Goal: Transaction & Acquisition: Download file/media

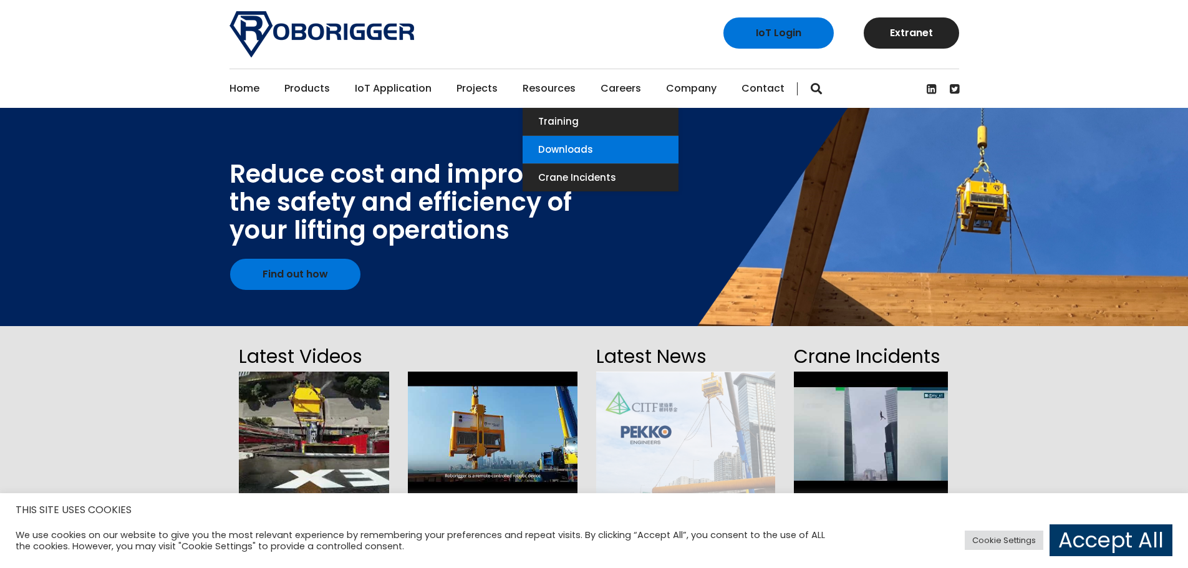
click at [546, 147] on link "Downloads" at bounding box center [600, 149] width 156 height 27
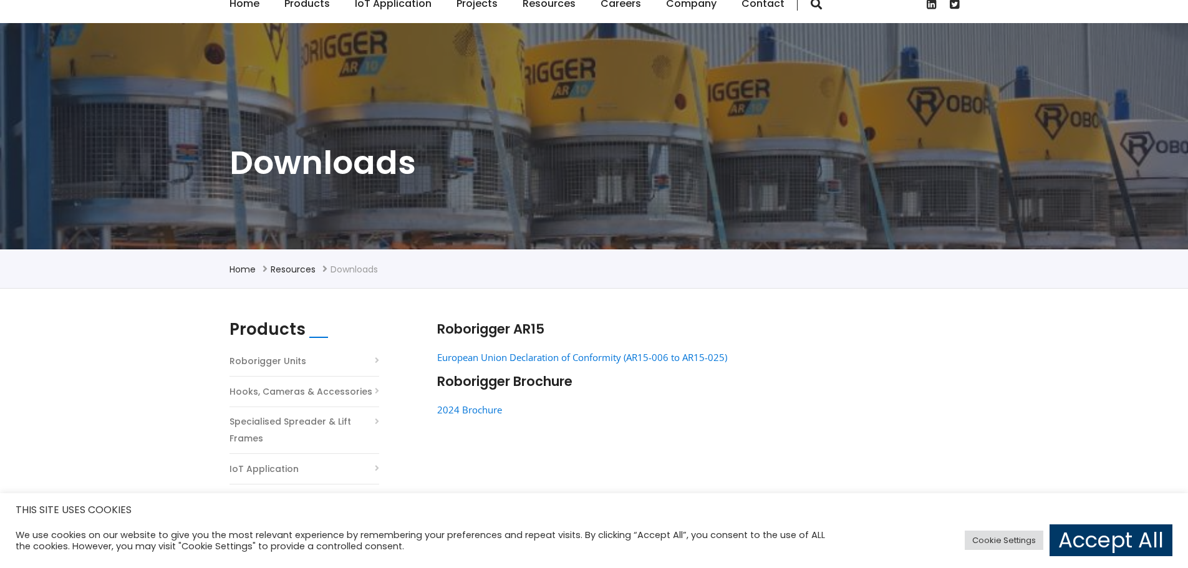
scroll to position [125, 0]
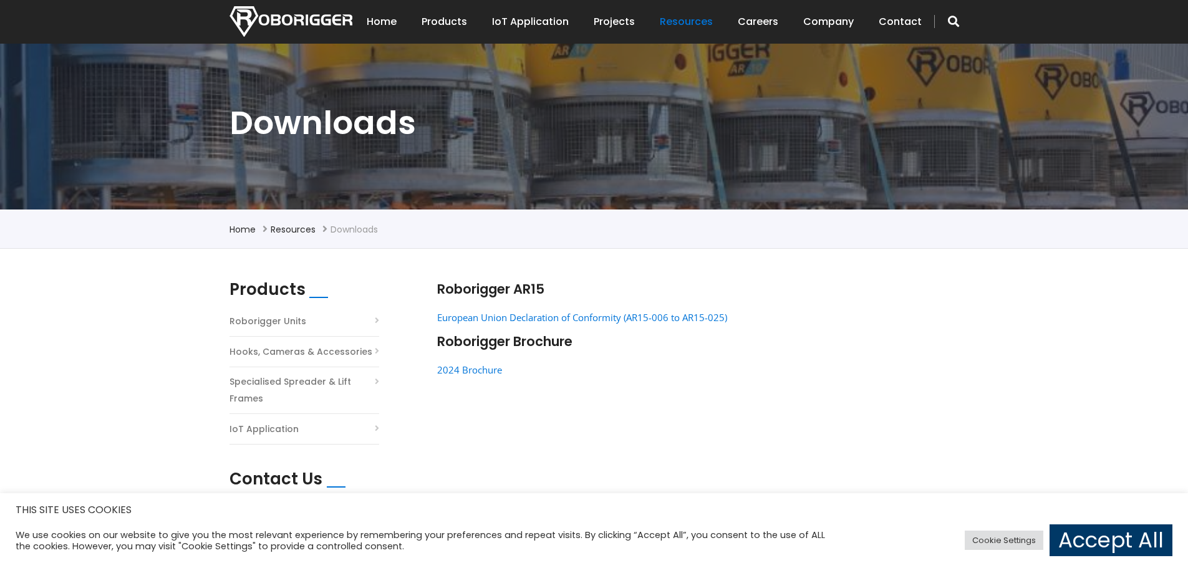
click at [278, 322] on link "Roborigger Units" at bounding box center [267, 321] width 77 height 17
click at [269, 320] on link "Roborigger Units" at bounding box center [267, 321] width 77 height 17
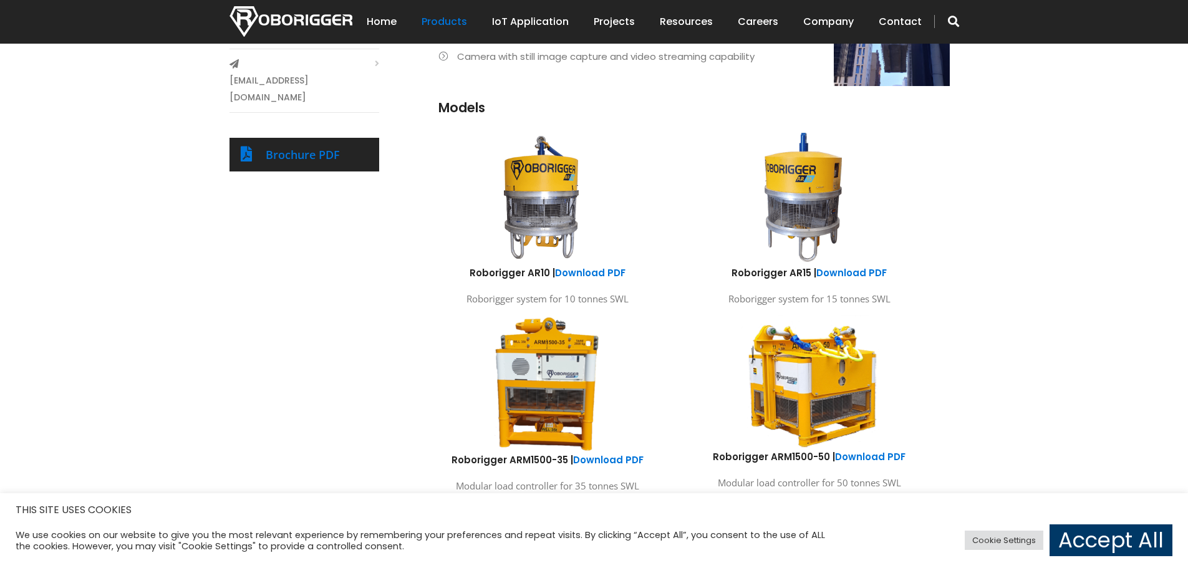
scroll to position [623, 0]
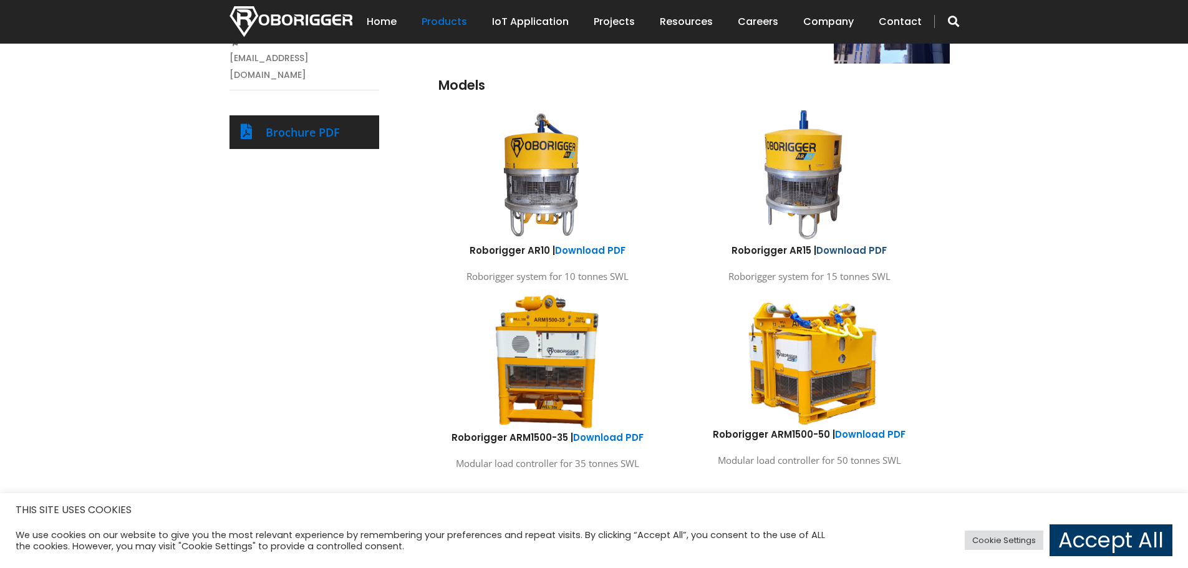
click at [847, 250] on link "Download PDF" at bounding box center [851, 250] width 70 height 13
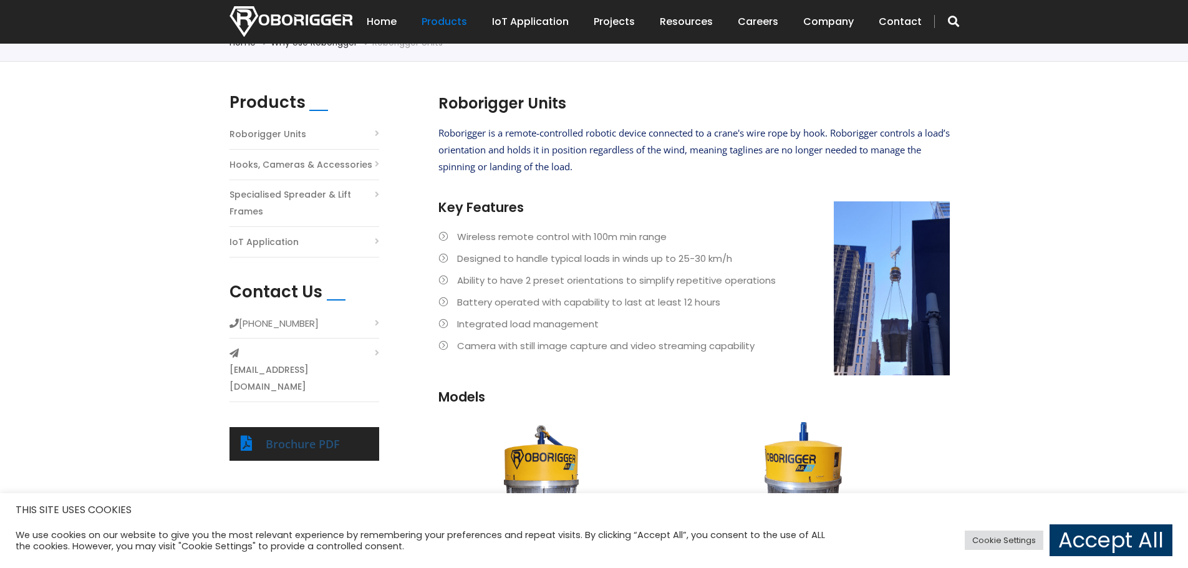
scroll to position [249, 0]
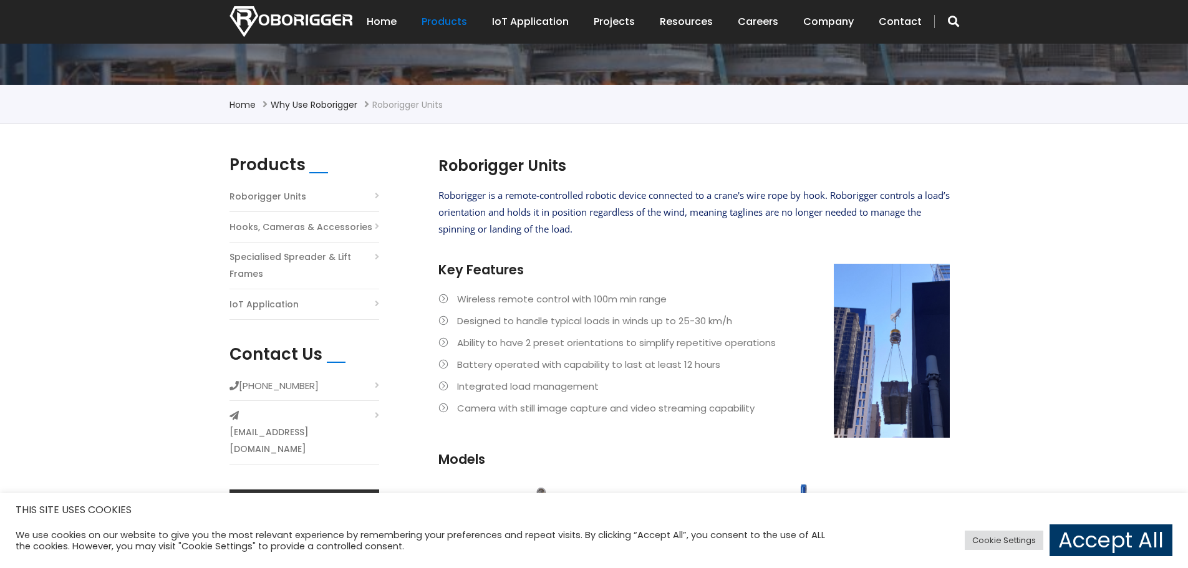
click at [890, 334] on li "Ability to have 2 preset orientations to simplify repetitive operations" at bounding box center [693, 342] width 511 height 17
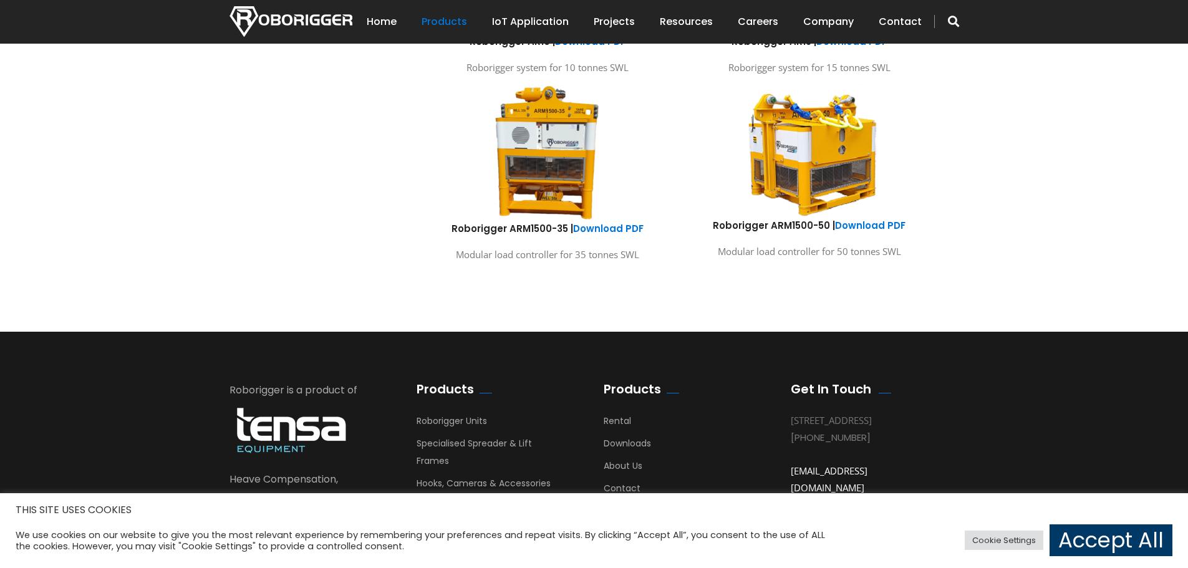
scroll to position [907, 0]
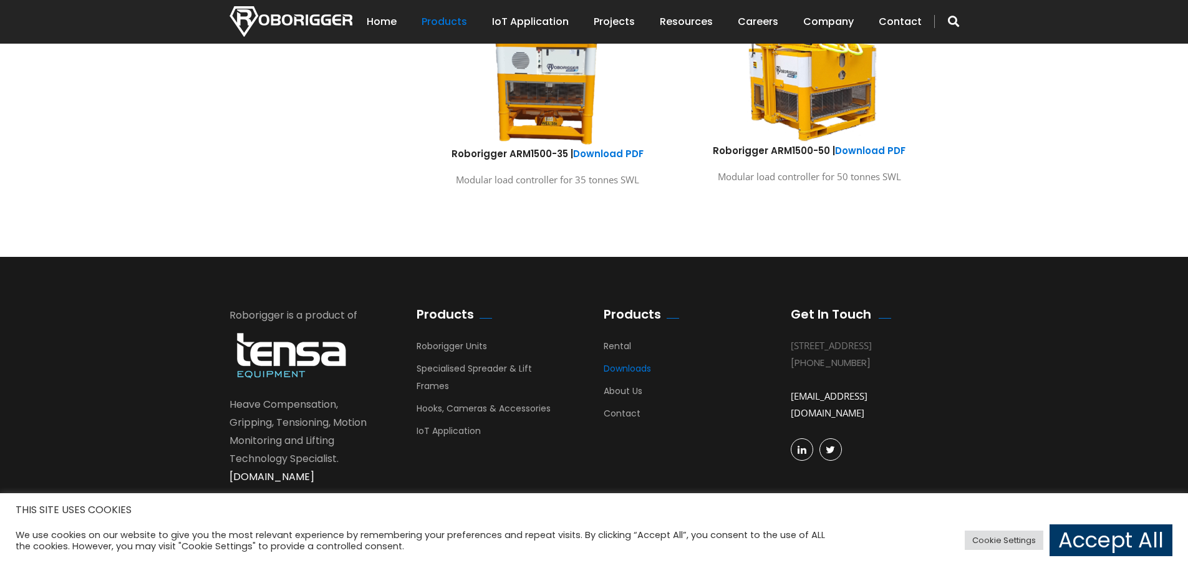
click at [622, 370] on link "Downloads" at bounding box center [626, 371] width 47 height 19
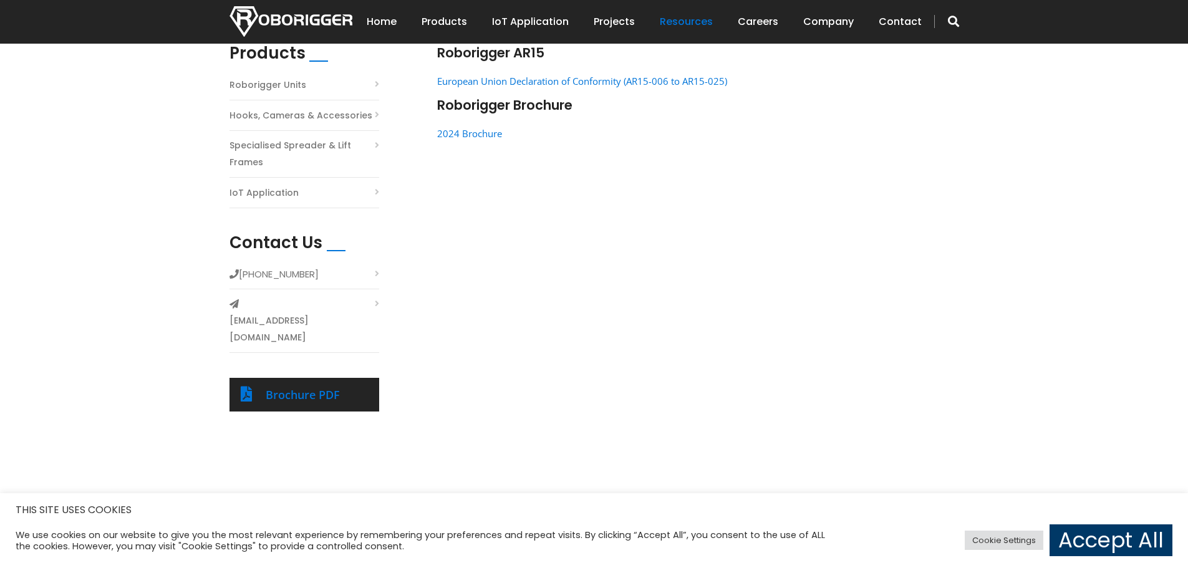
scroll to position [374, 0]
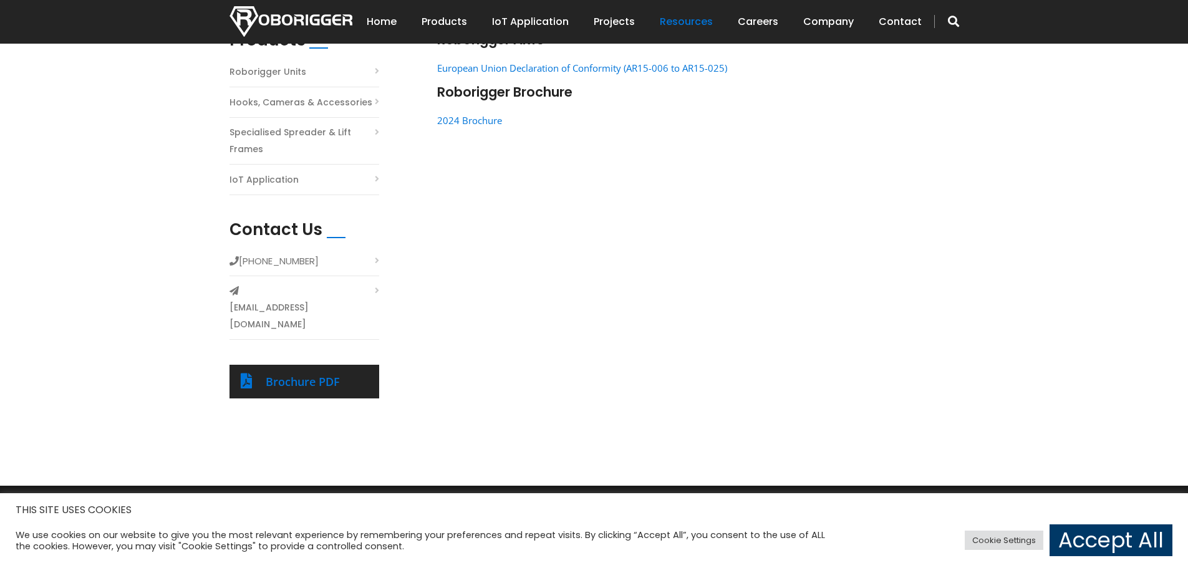
click at [291, 129] on link "Specialised Spreader & Lift Frames" at bounding box center [304, 141] width 150 height 34
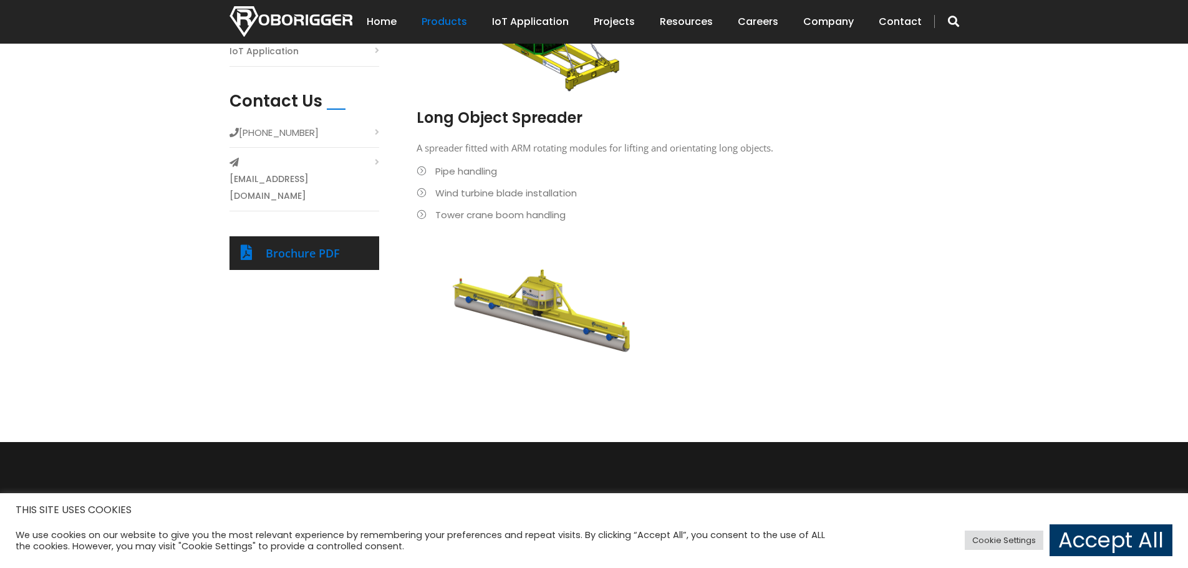
scroll to position [374, 0]
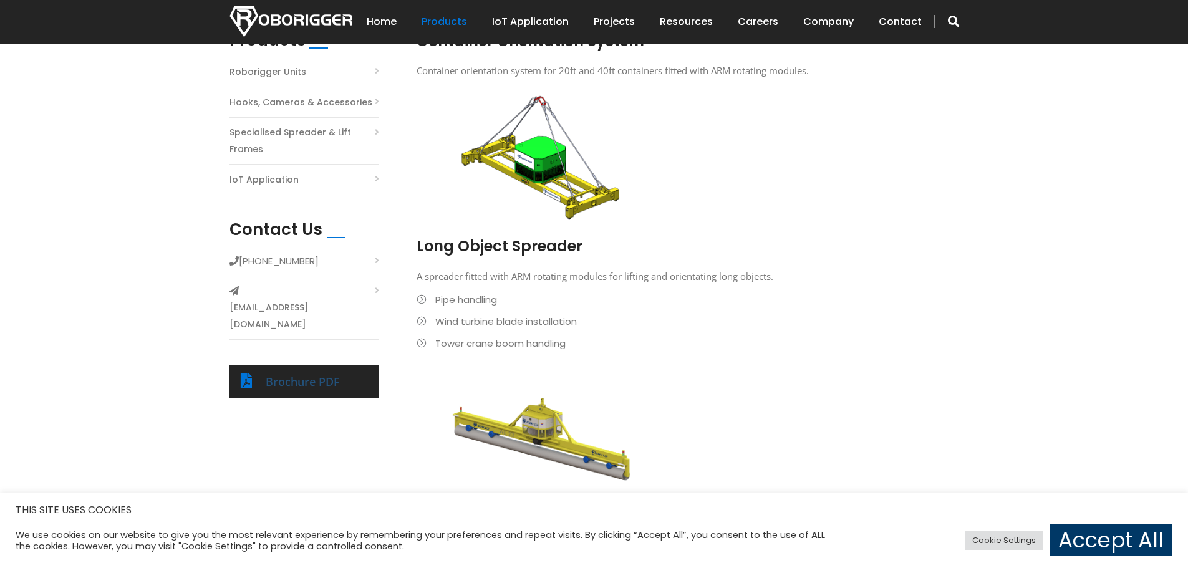
click at [298, 374] on link "Brochure PDF" at bounding box center [303, 381] width 74 height 15
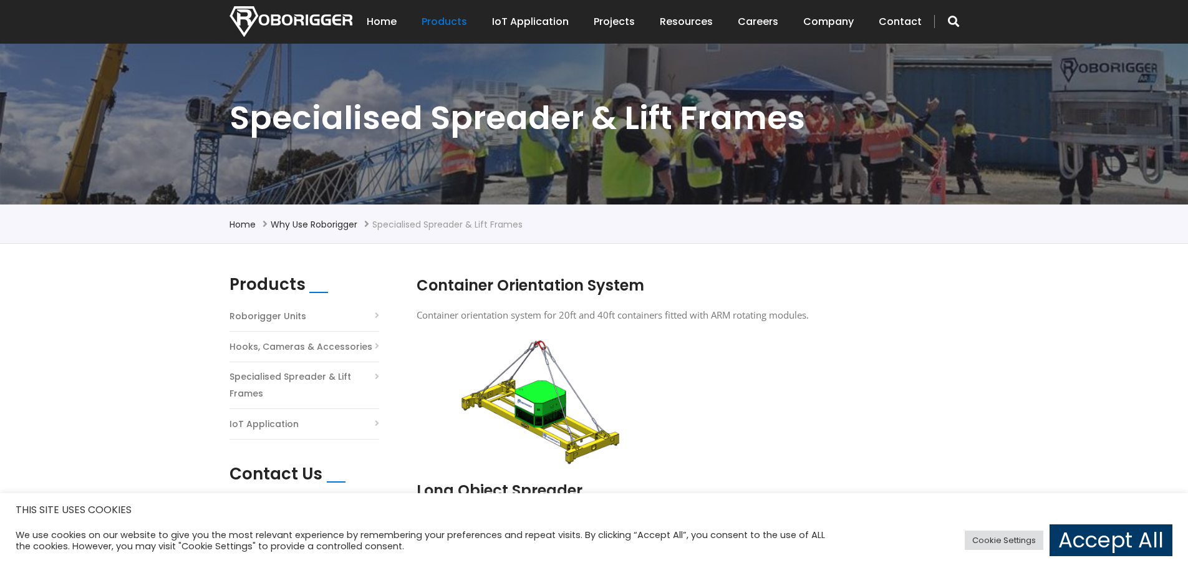
scroll to position [125, 0]
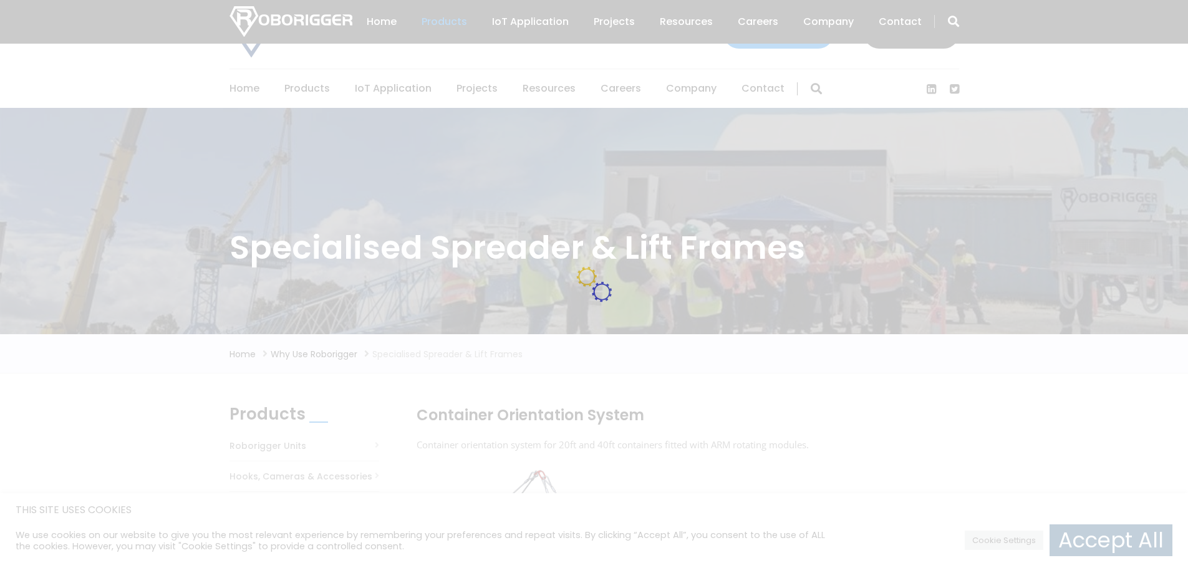
scroll to position [125, 0]
